Goal: Information Seeking & Learning: Find specific fact

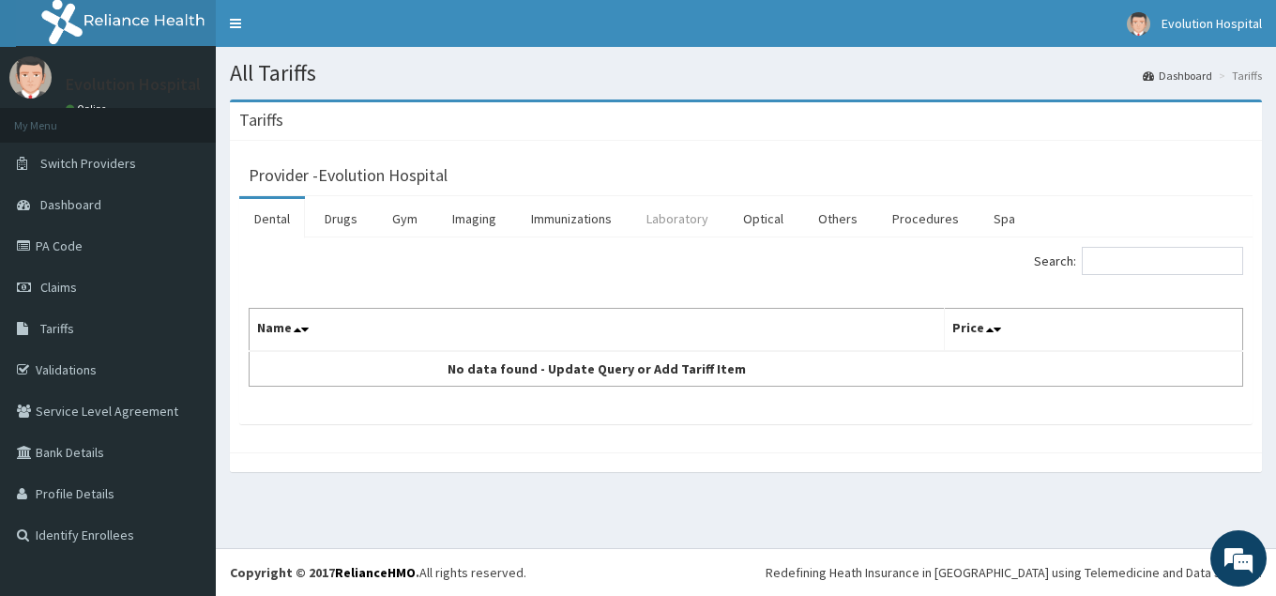
click at [678, 218] on link "Laboratory" at bounding box center [677, 218] width 92 height 39
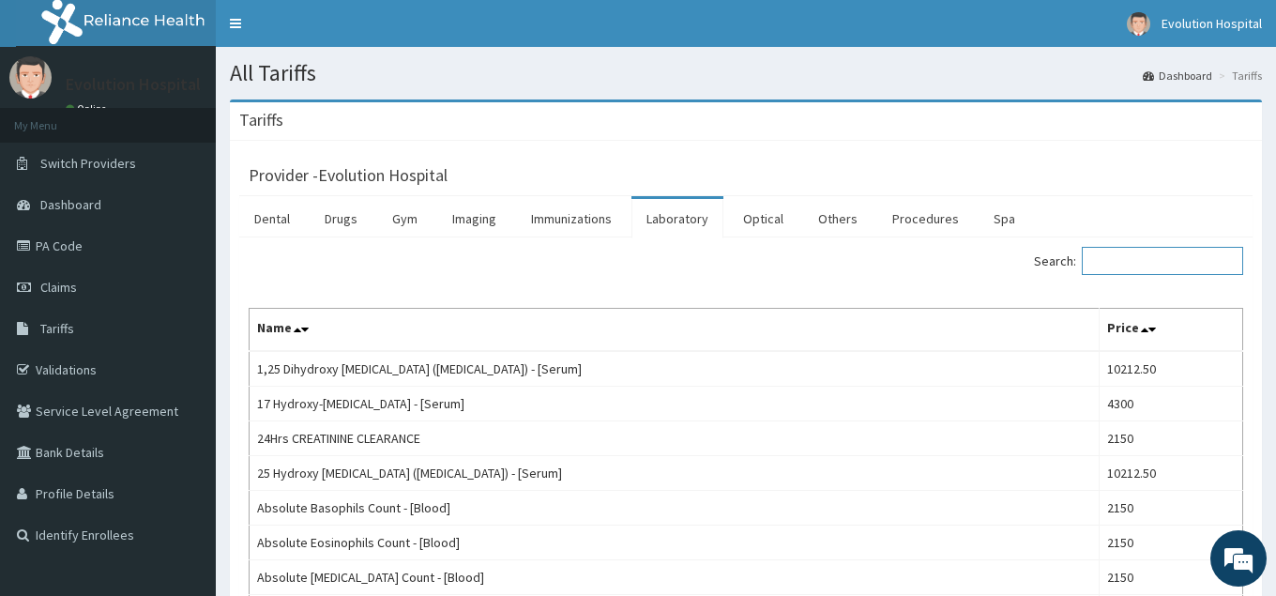
click at [1132, 262] on input "Search:" at bounding box center [1162, 261] width 161 height 28
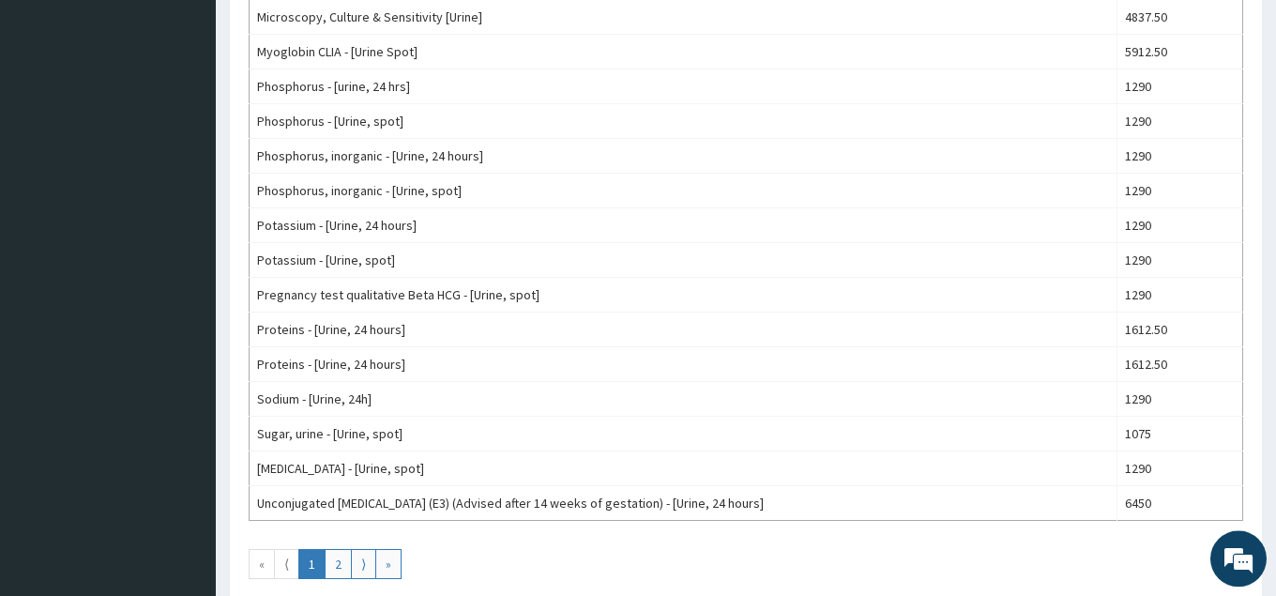
scroll to position [1570, 0]
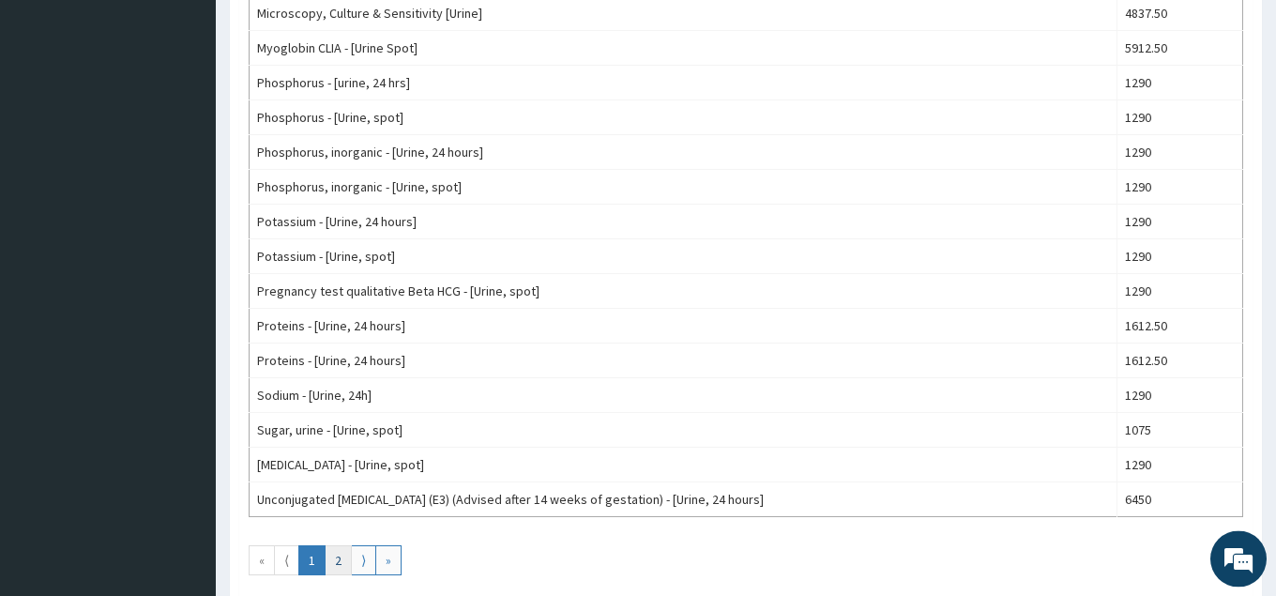
click at [336, 560] on link "2" at bounding box center [338, 560] width 27 height 30
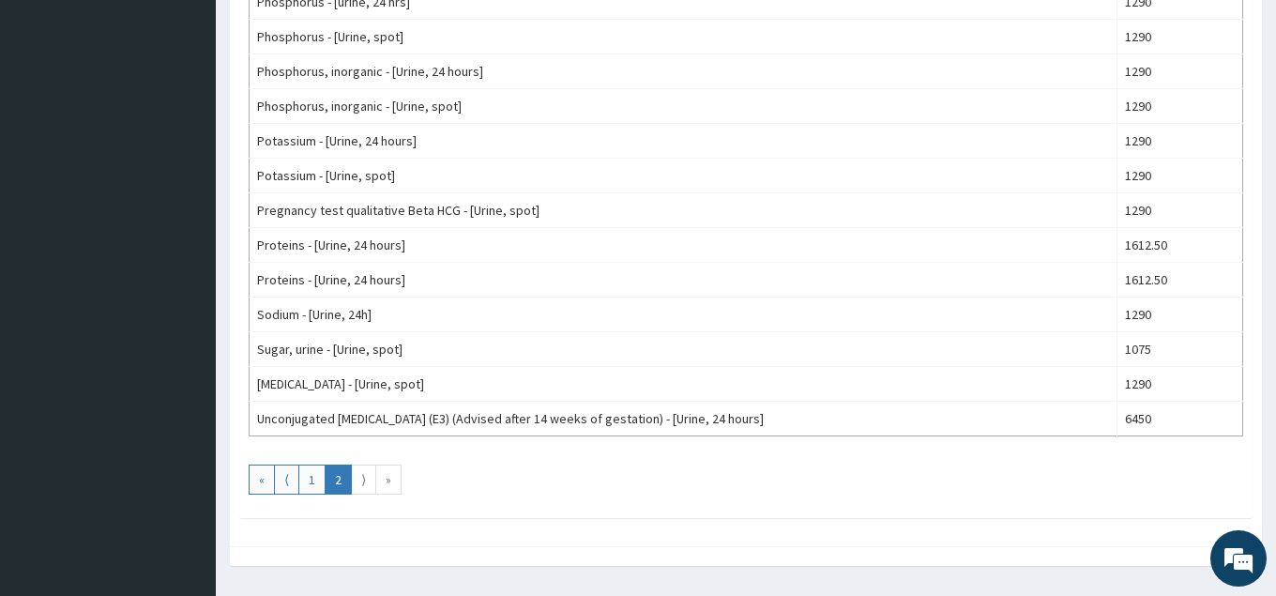
scroll to position [1659, 0]
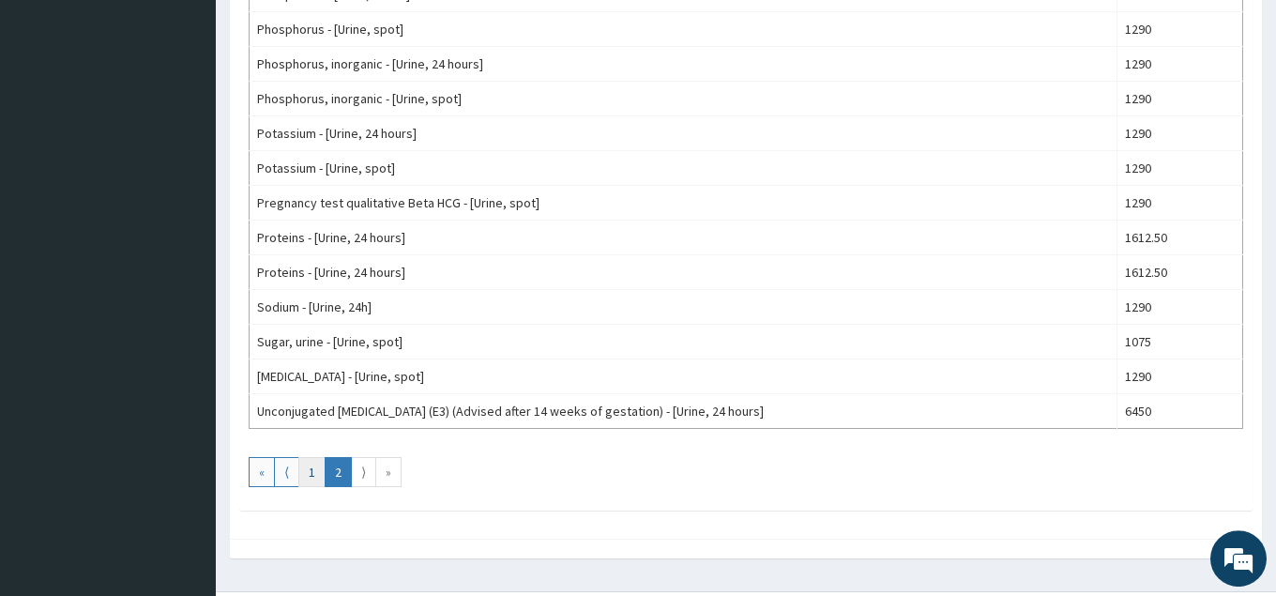
click at [311, 474] on link "1" at bounding box center [311, 472] width 27 height 30
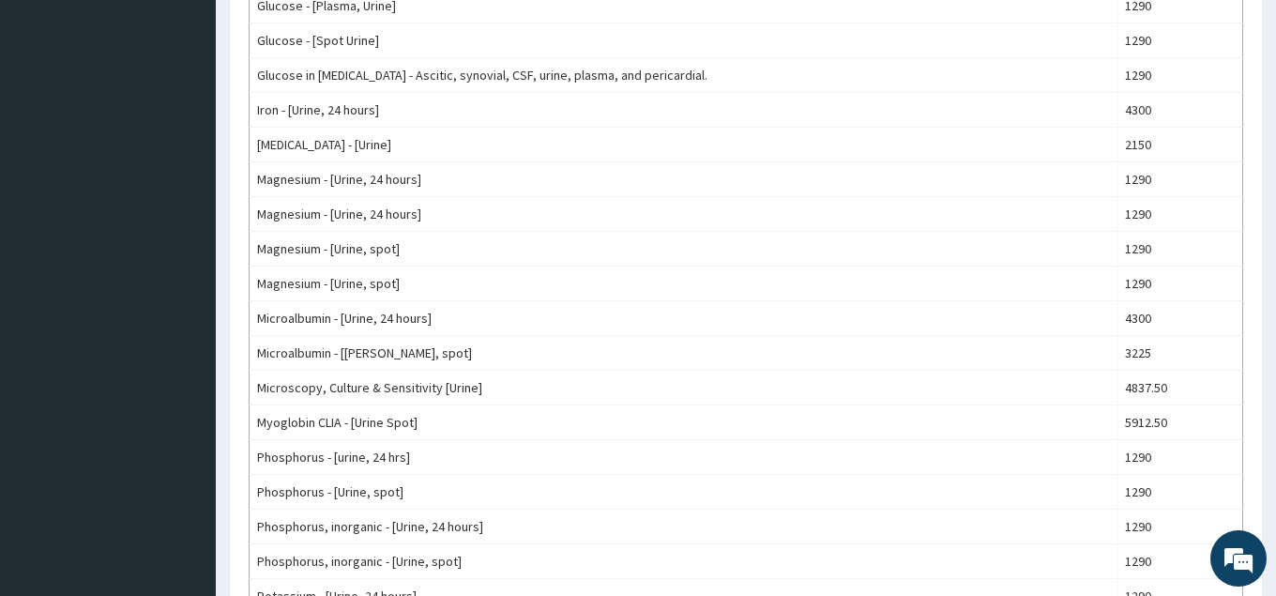
scroll to position [1244, 0]
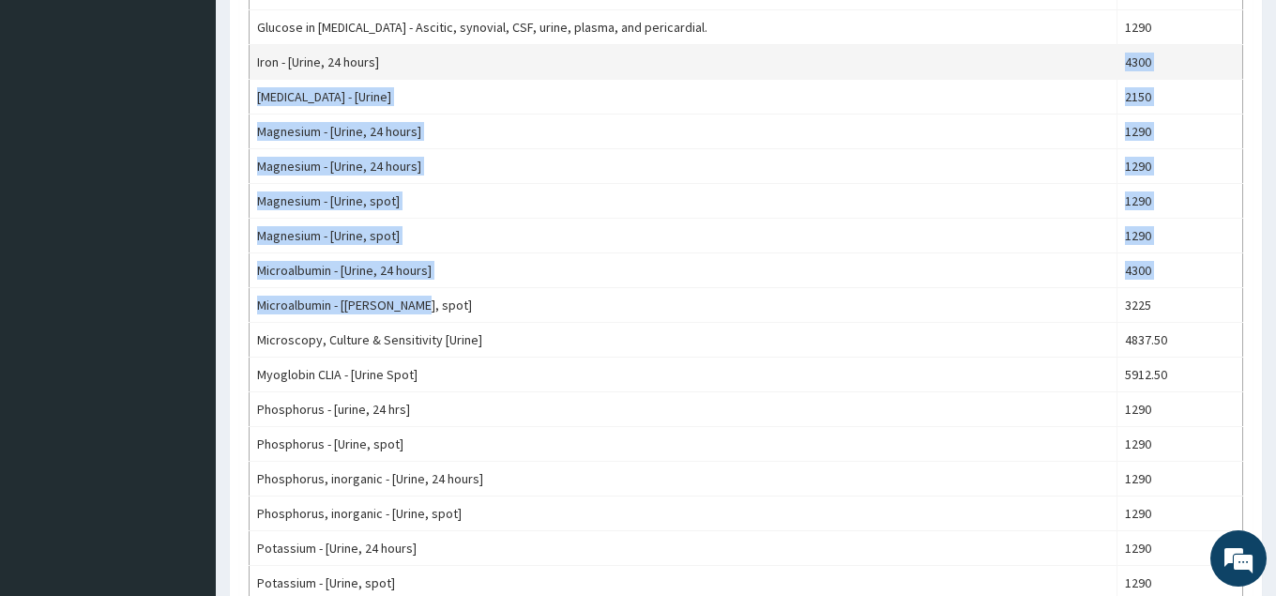
drag, startPoint x: 644, startPoint y: 293, endPoint x: 680, endPoint y: 62, distance: 233.7
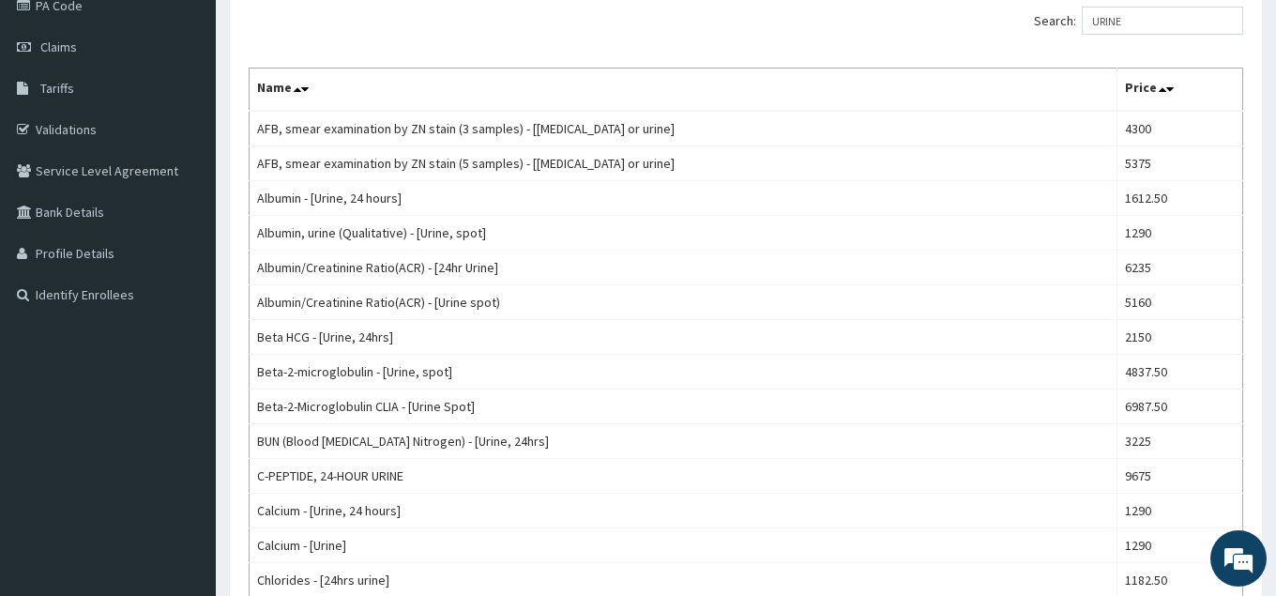
scroll to position [116, 0]
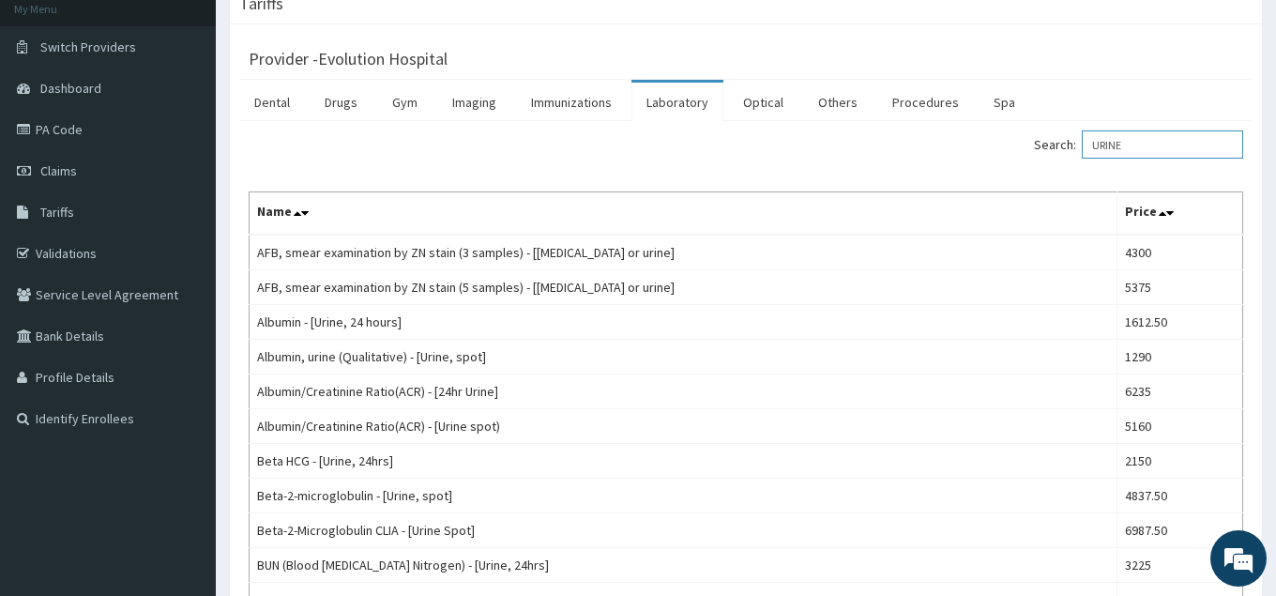
click at [1160, 147] on input "URINE" at bounding box center [1162, 144] width 161 height 28
type input "U"
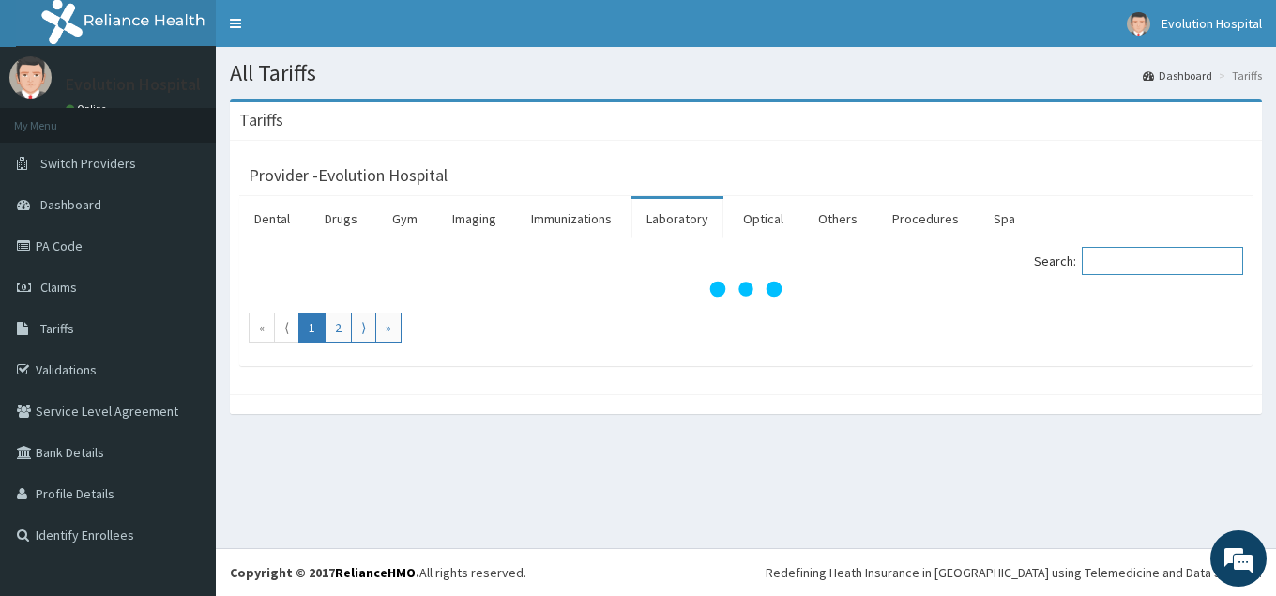
scroll to position [0, 0]
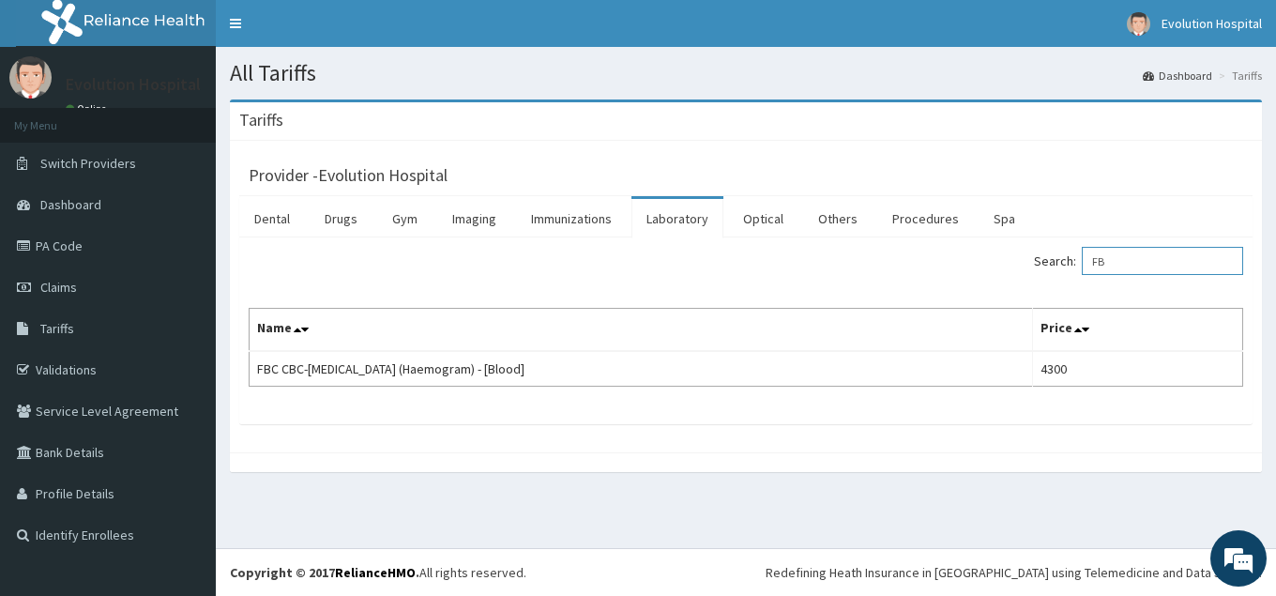
type input "F"
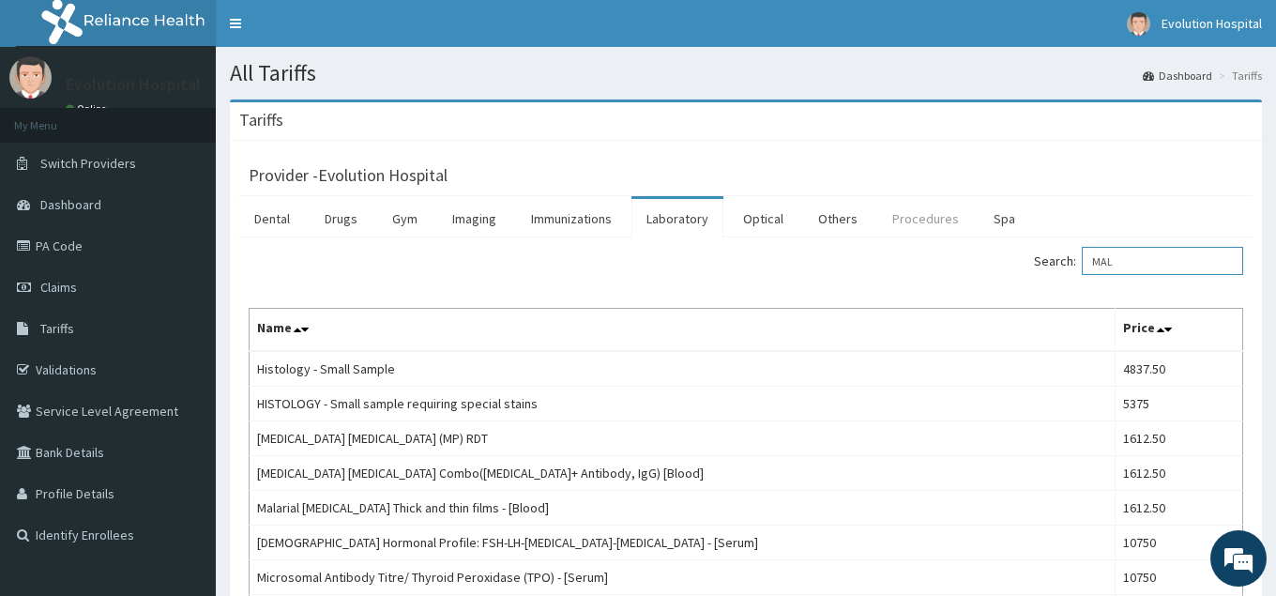
type input "MAL"
click at [901, 212] on link "Procedures" at bounding box center [925, 218] width 97 height 39
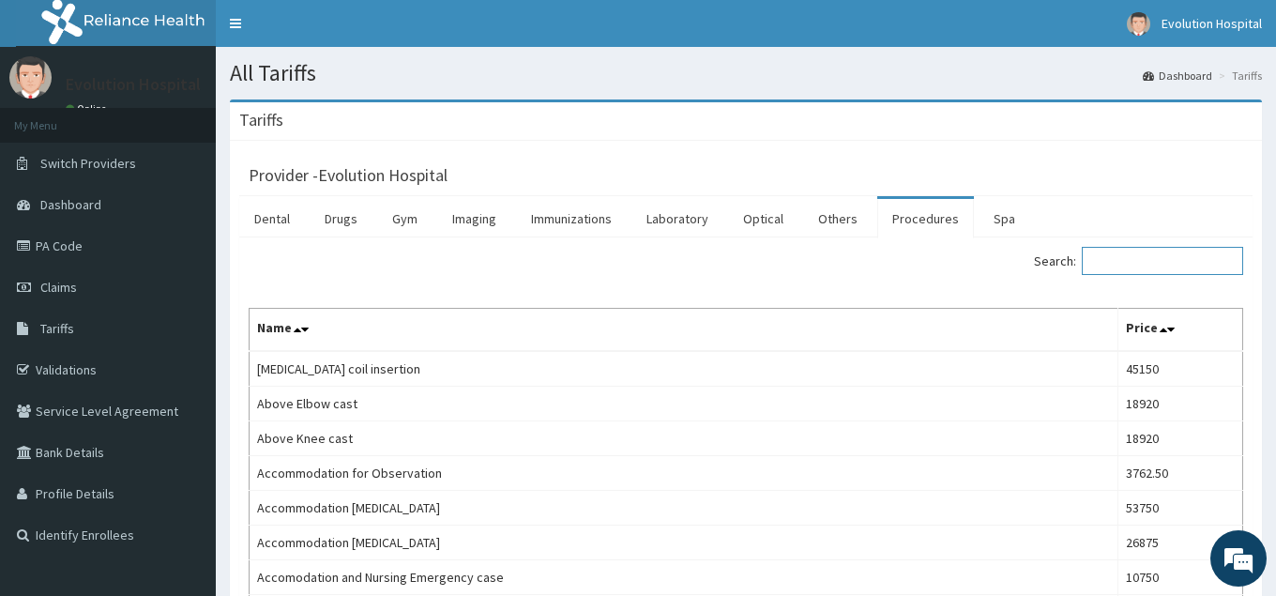
click at [1148, 261] on input "Search:" at bounding box center [1162, 261] width 161 height 28
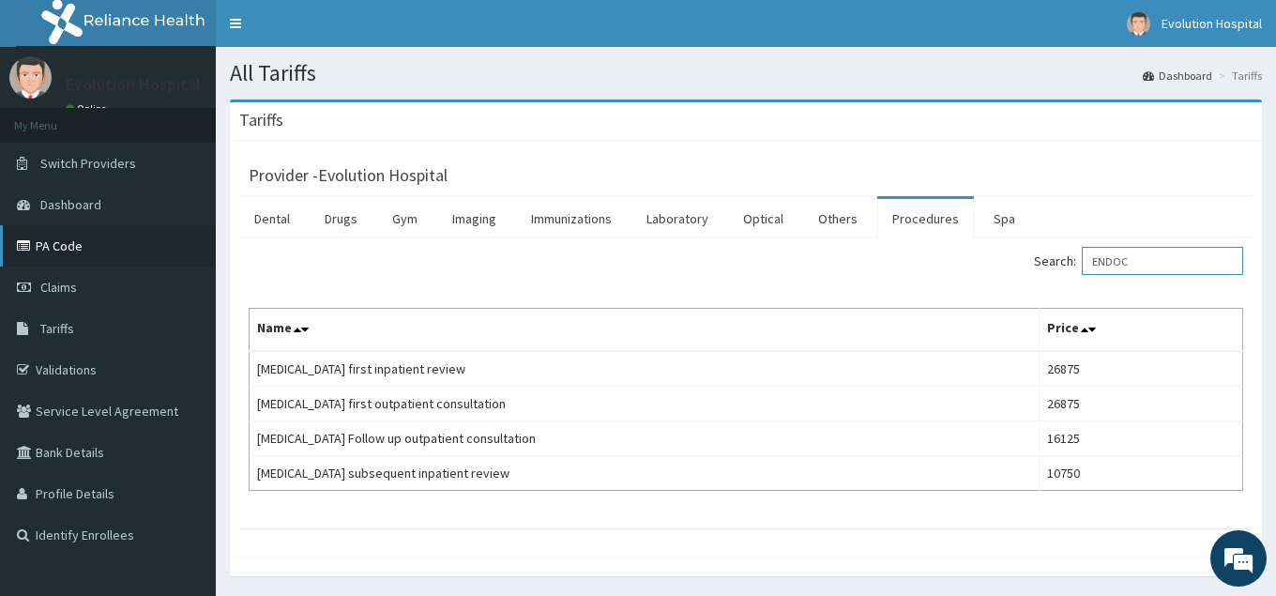
type input "ENDOC"
click at [79, 246] on link "PA Code" at bounding box center [108, 245] width 216 height 41
